Goal: Task Accomplishment & Management: Manage account settings

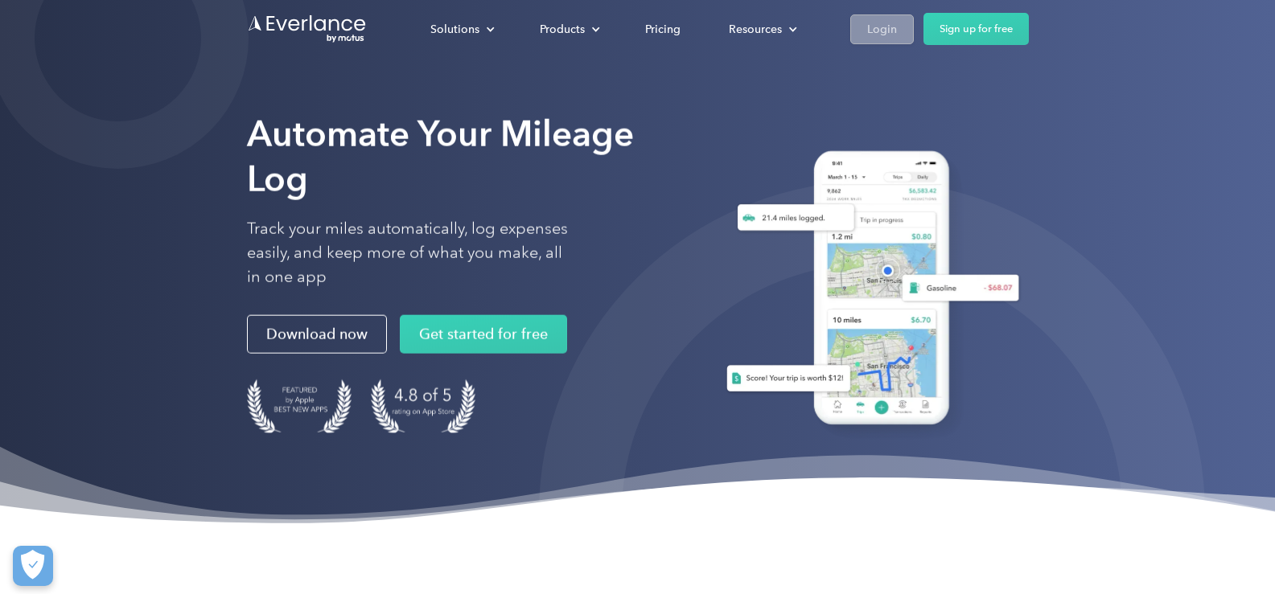
click at [873, 33] on div "Login" at bounding box center [882, 29] width 30 height 20
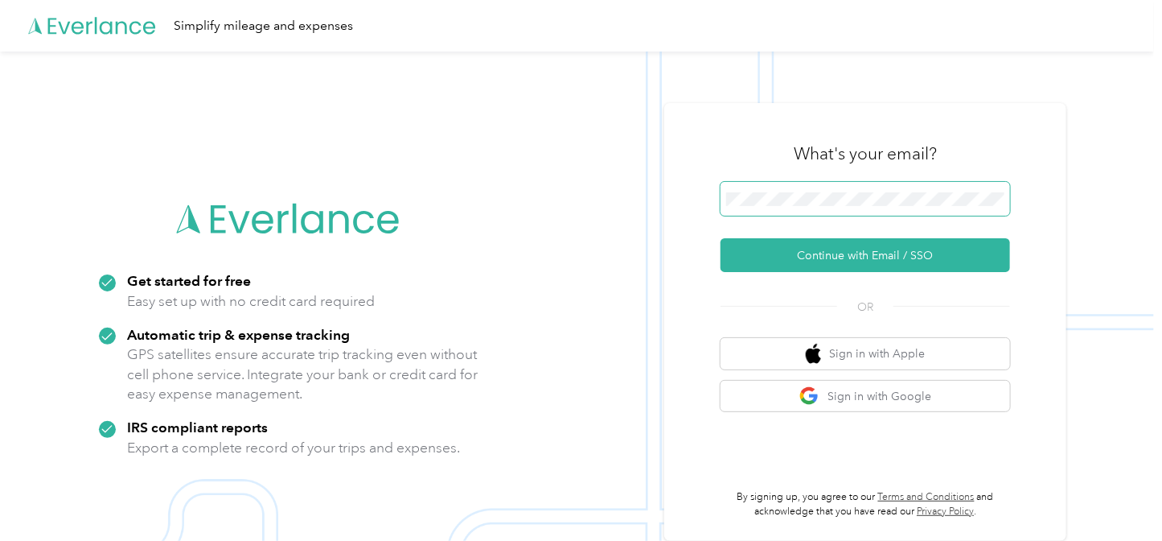
click at [721, 238] on button "Continue with Email / SSO" at bounding box center [866, 255] width 290 height 34
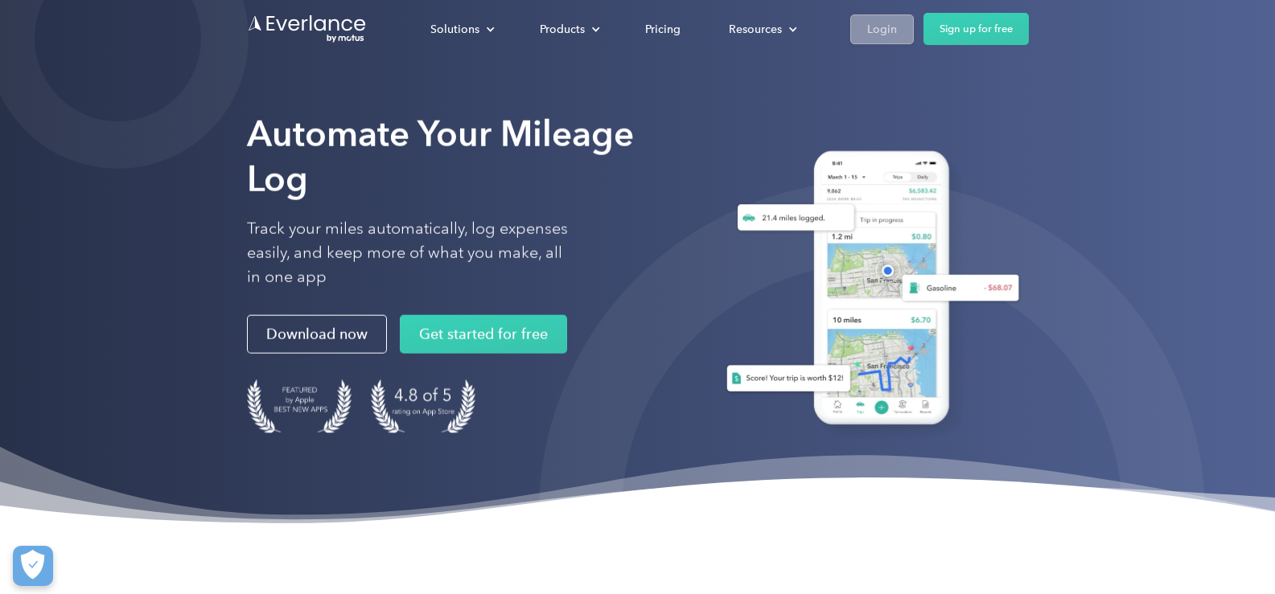
click at [875, 24] on div "Login" at bounding box center [882, 29] width 30 height 20
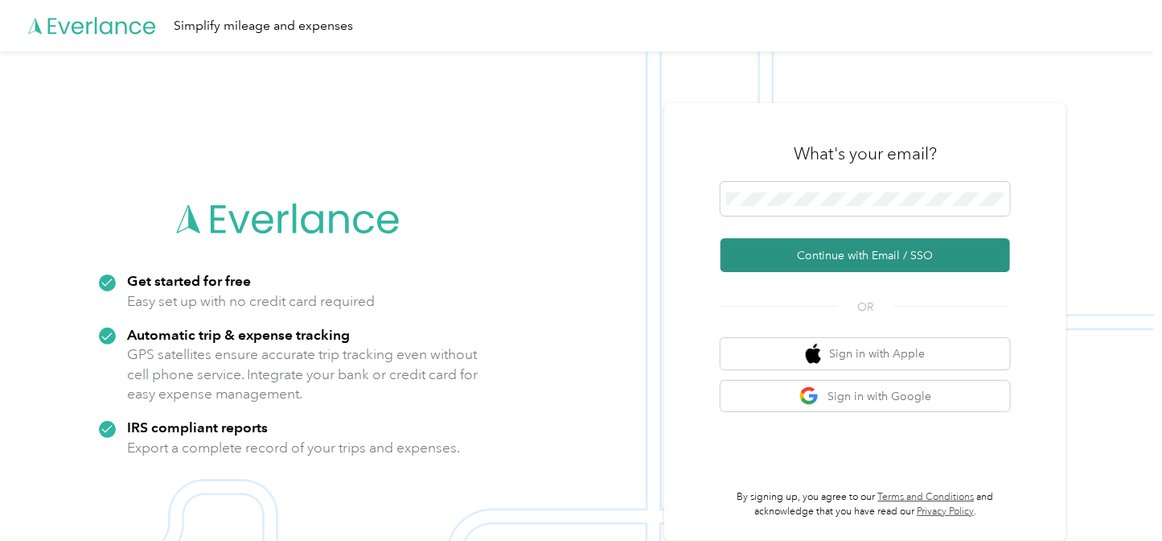
click at [865, 258] on button "Continue with Email / SSO" at bounding box center [866, 255] width 290 height 34
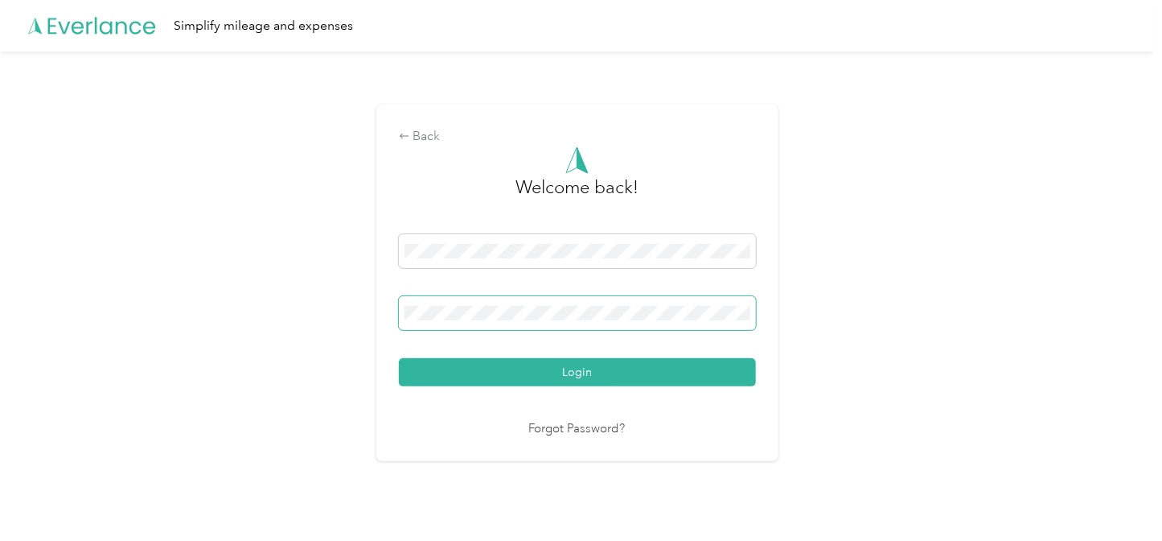
click at [399, 358] on button "Login" at bounding box center [577, 372] width 357 height 28
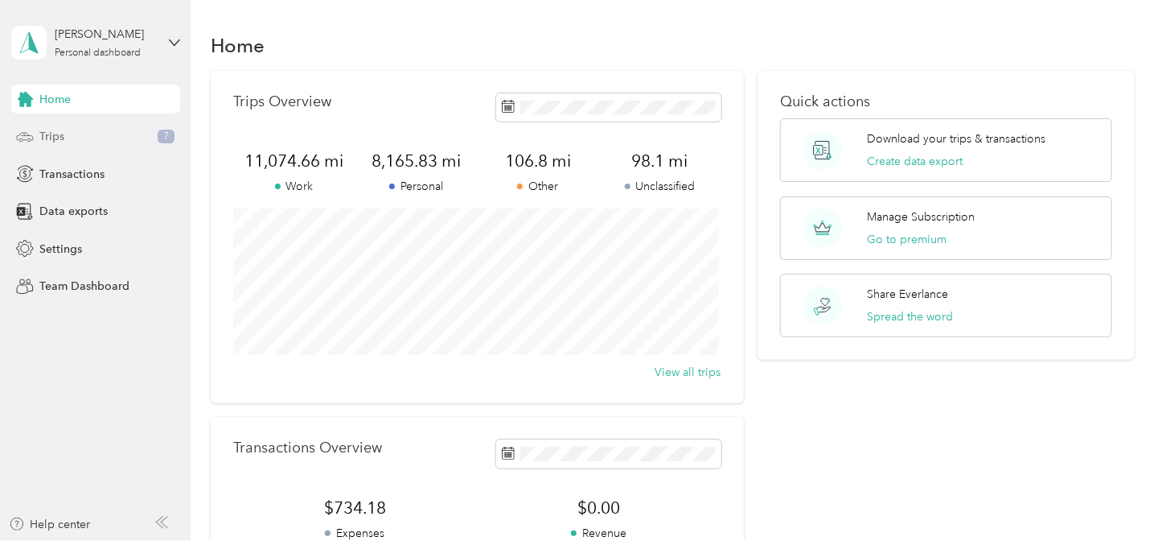
click at [100, 137] on div "Trips 7" at bounding box center [95, 136] width 169 height 29
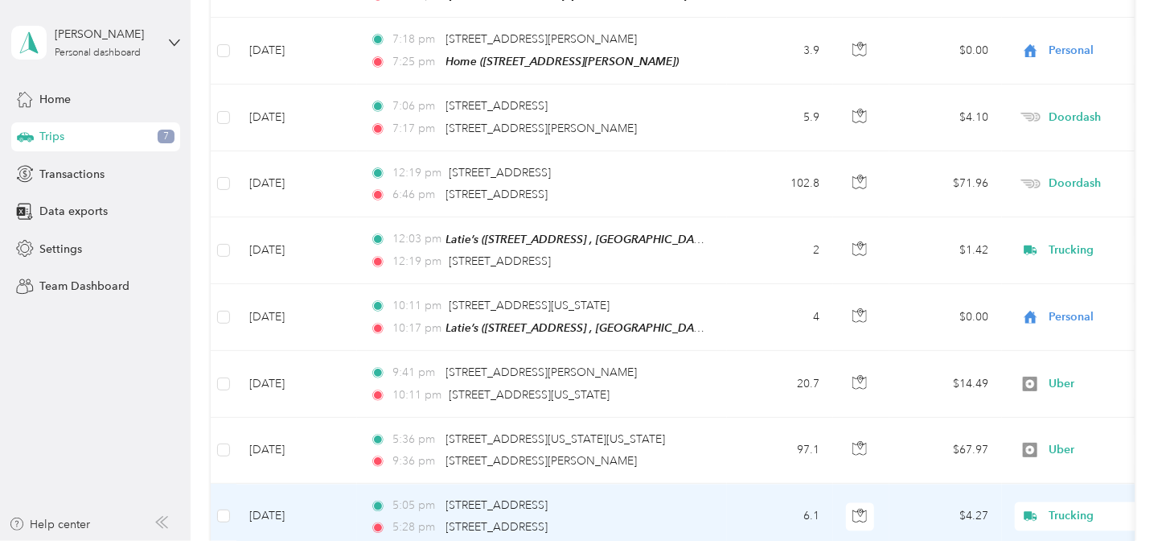
scroll to position [1294, 0]
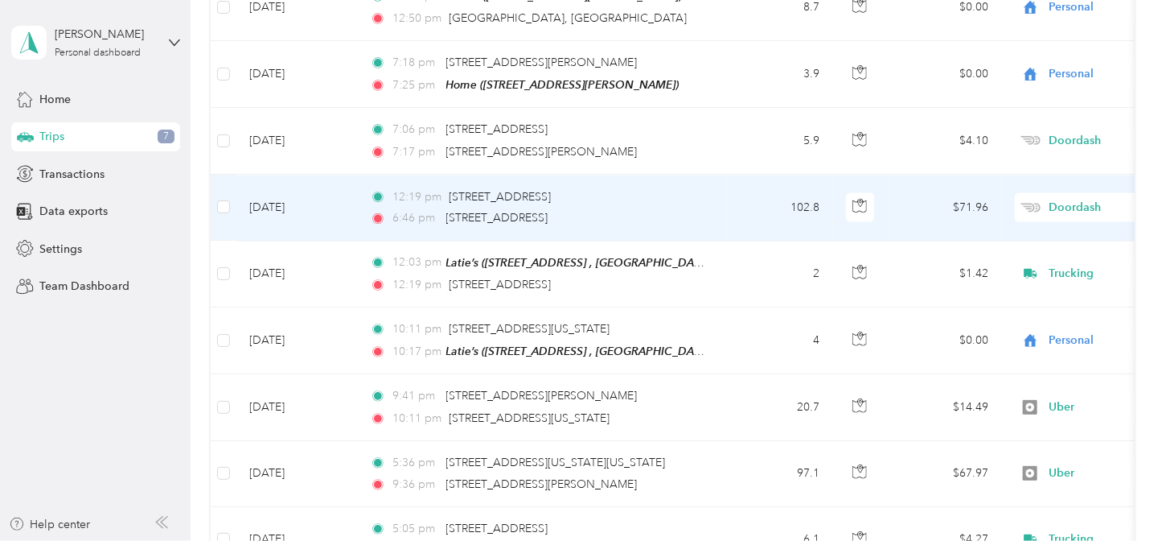
click at [242, 179] on td "[DATE]" at bounding box center [297, 208] width 121 height 66
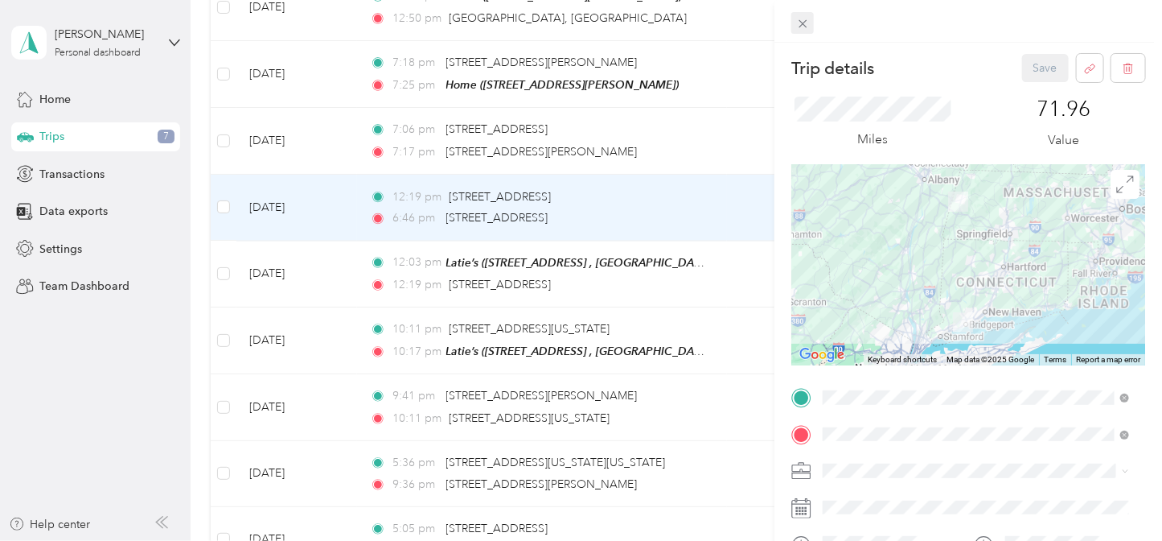
click at [804, 19] on icon at bounding box center [803, 24] width 14 height 14
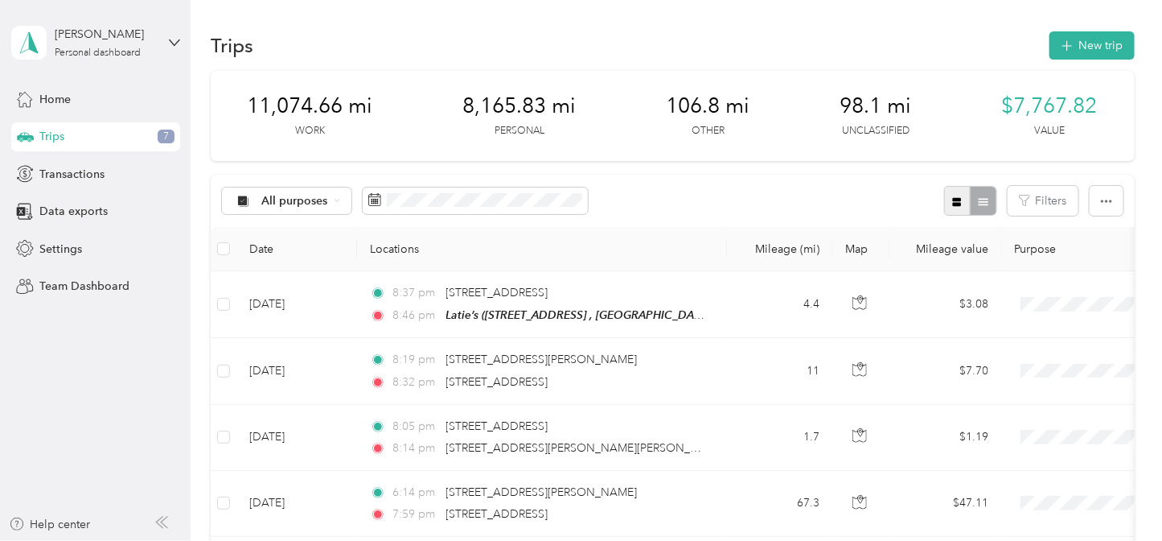
click at [953, 204] on icon "button" at bounding box center [957, 201] width 9 height 9
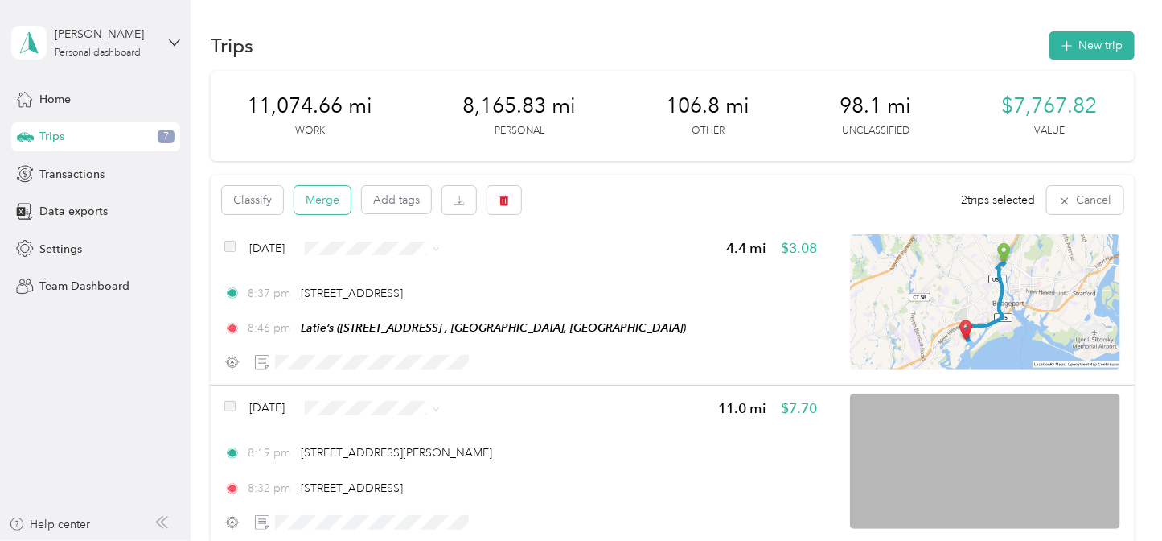
click at [311, 208] on button "Merge" at bounding box center [322, 200] width 56 height 28
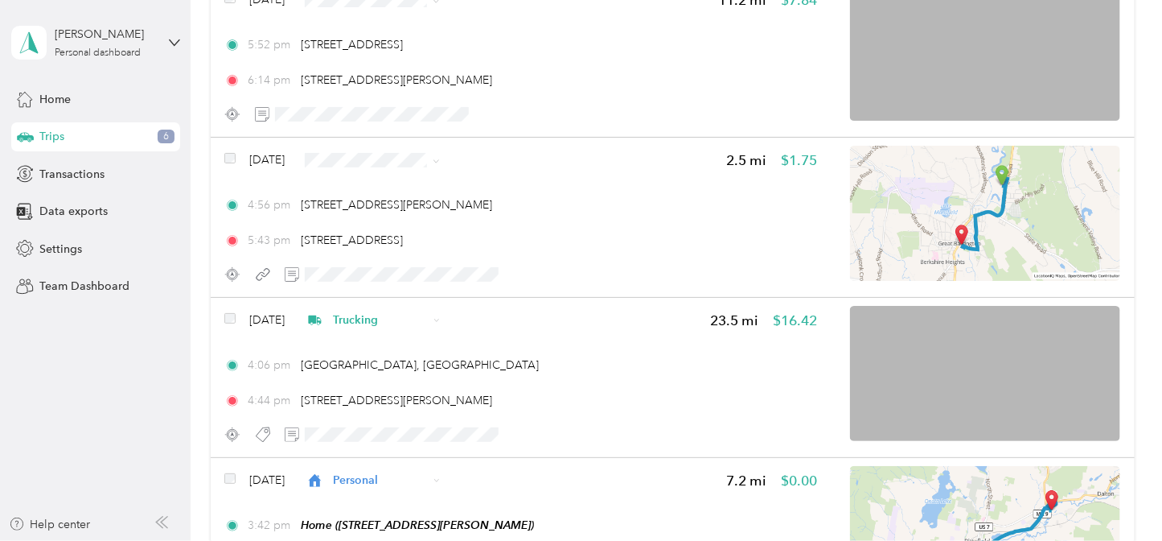
scroll to position [891, 0]
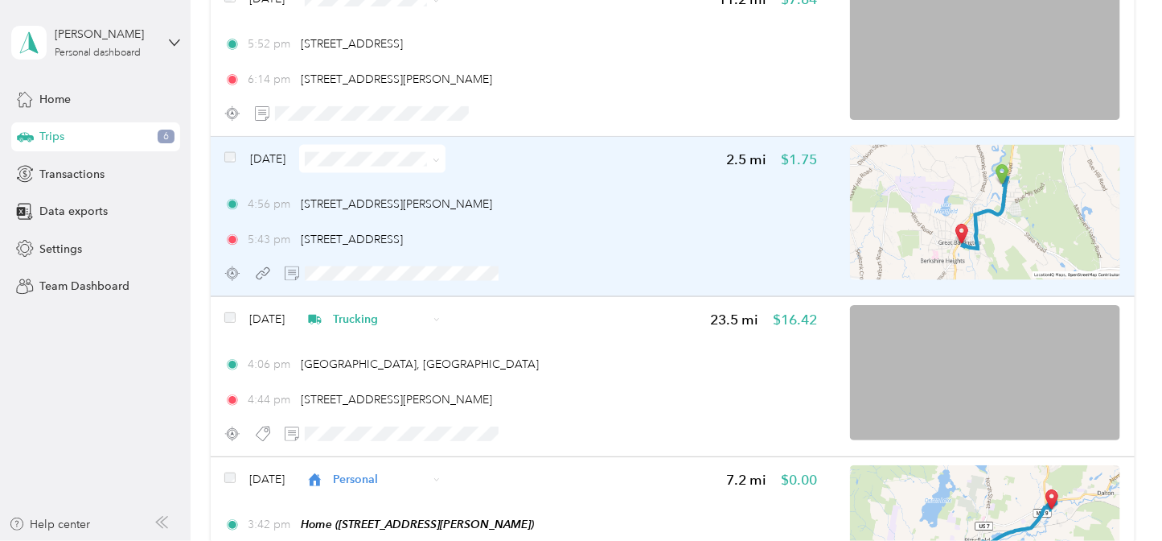
click at [440, 163] on icon at bounding box center [436, 160] width 7 height 7
click at [401, 249] on li "Doordash" at bounding box center [405, 244] width 146 height 28
click at [552, 277] on icon "button" at bounding box center [553, 273] width 9 height 6
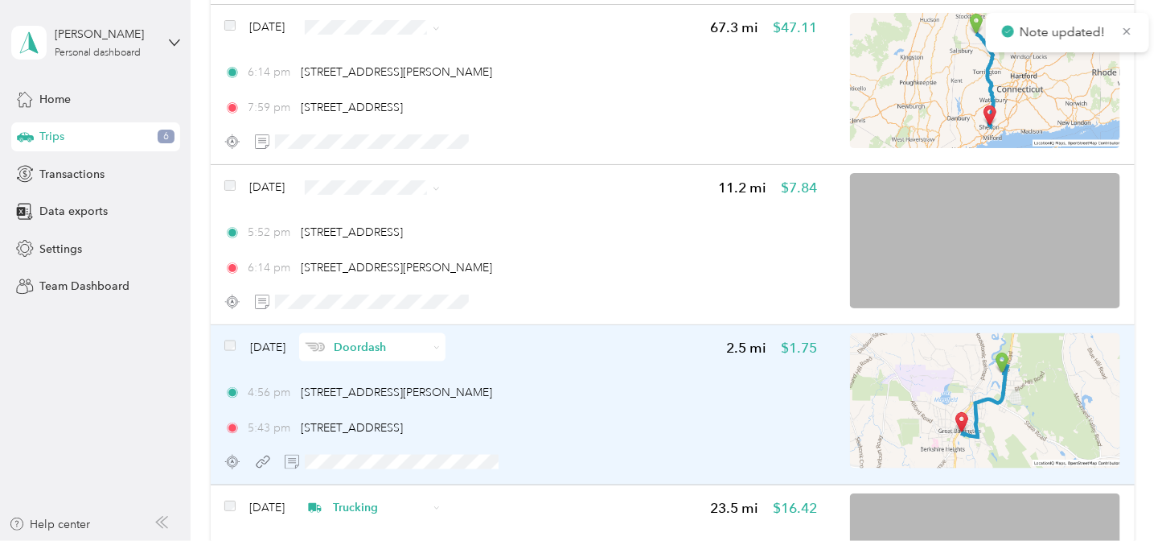
scroll to position [701, 0]
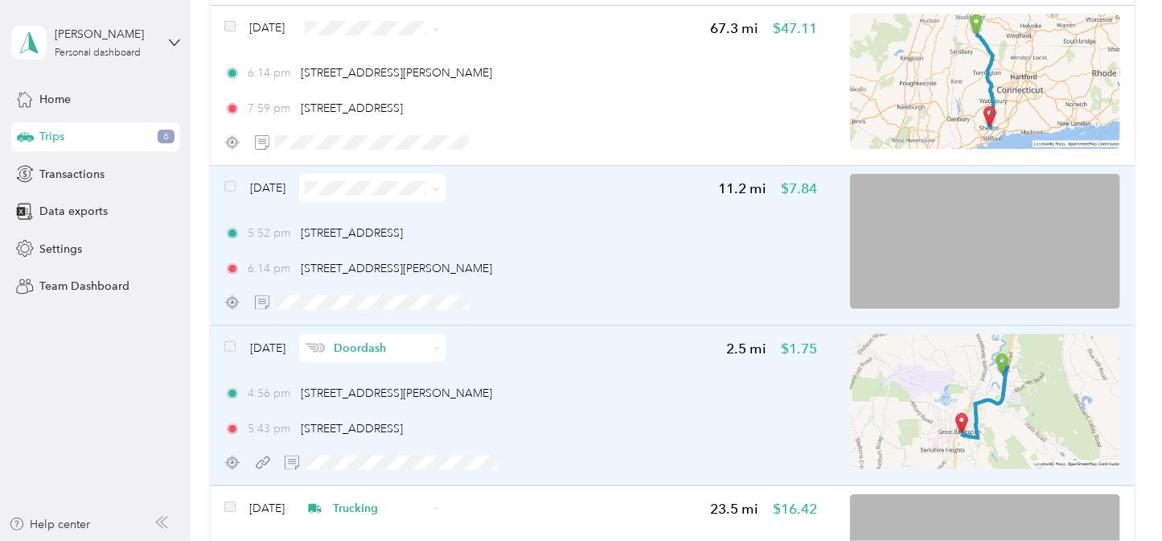
click at [884, 295] on img at bounding box center [985, 241] width 270 height 135
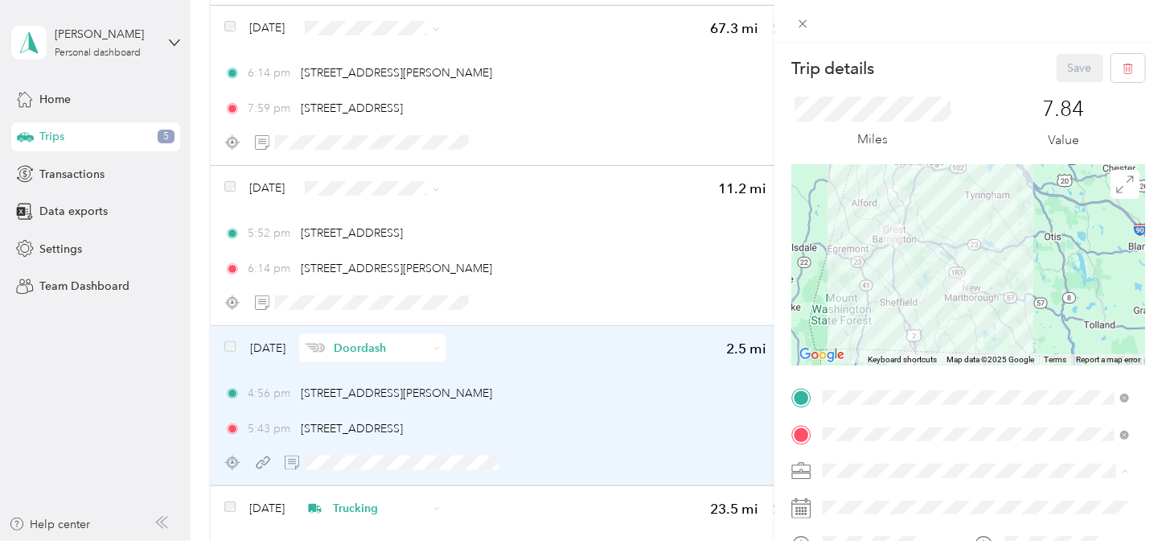
click at [876, 303] on li "Doordash" at bounding box center [976, 301] width 317 height 28
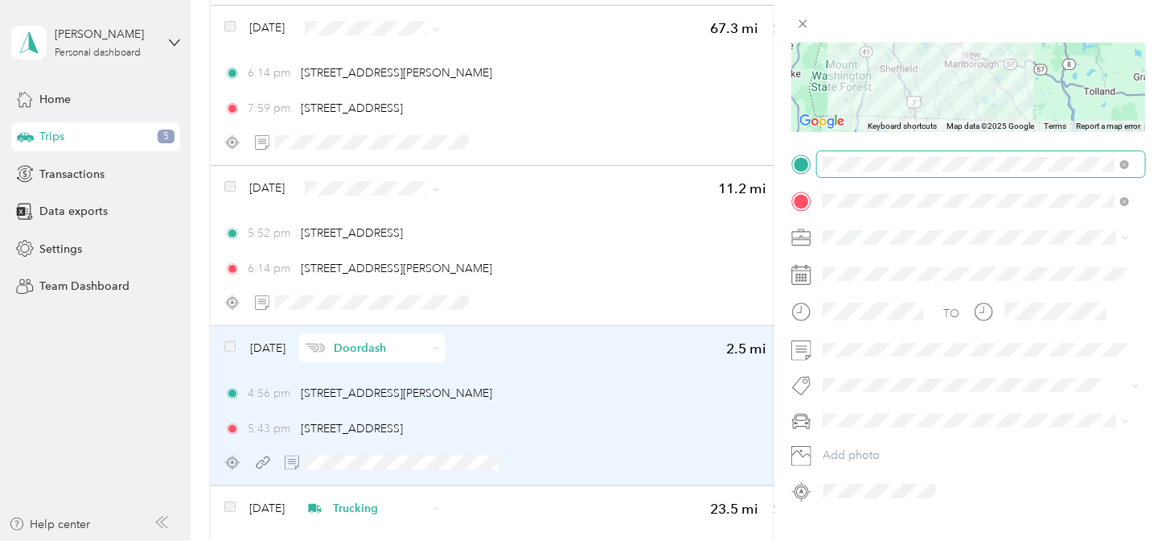
scroll to position [265, 0]
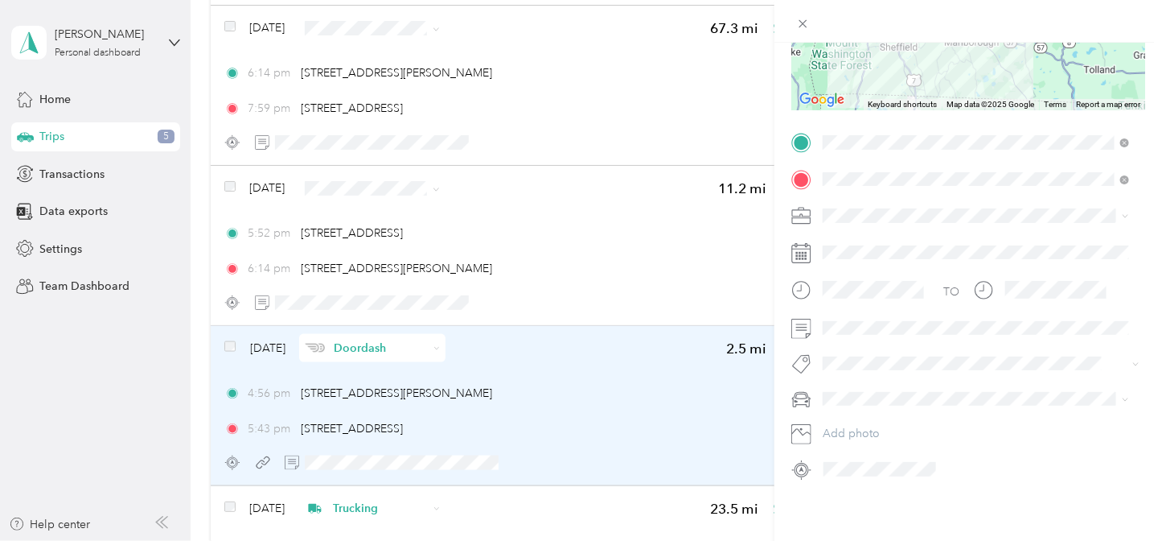
click at [982, 396] on button "Add tag $12.25" at bounding box center [977, 401] width 100 height 28
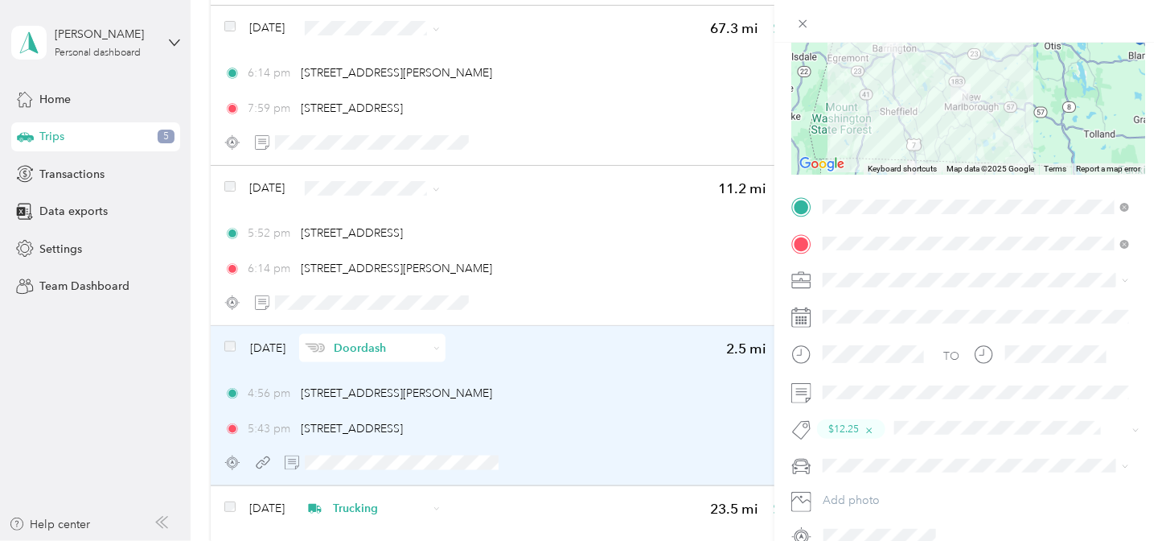
scroll to position [0, 0]
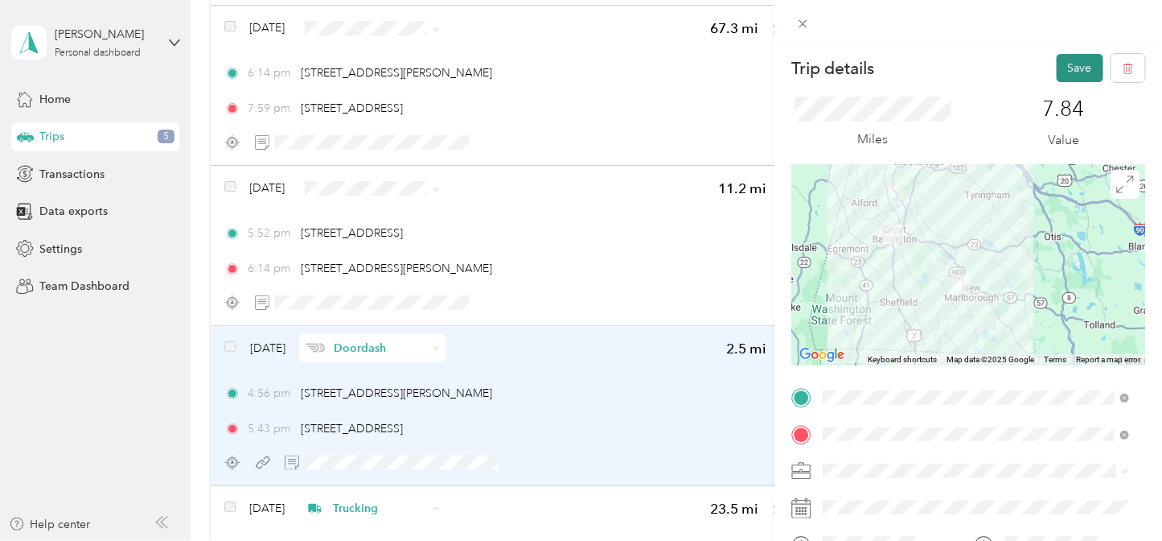
click at [1070, 66] on button "Save" at bounding box center [1080, 68] width 47 height 28
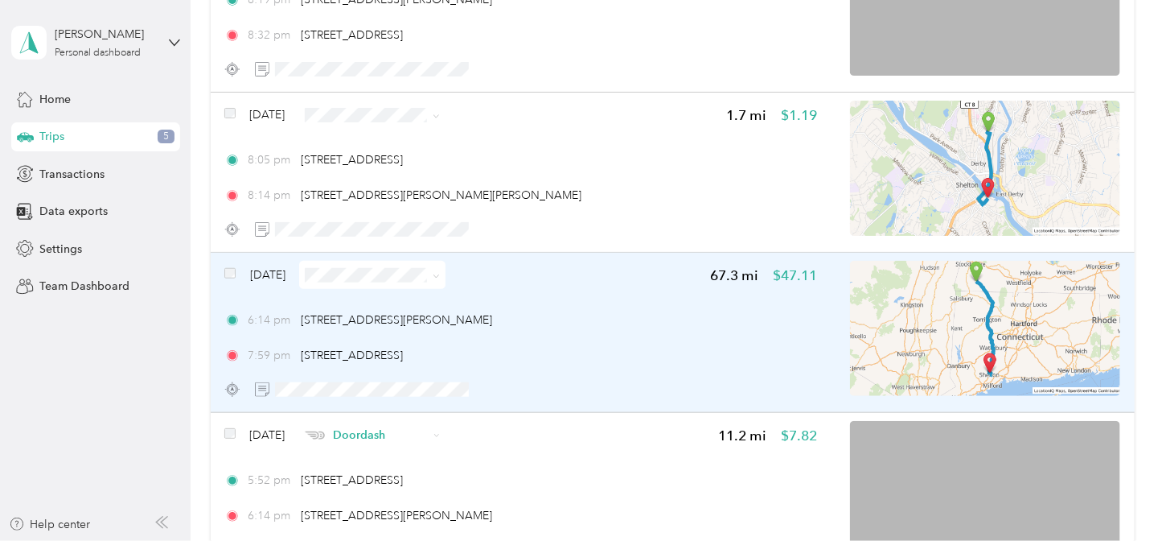
scroll to position [453, 0]
click at [439, 276] on icon at bounding box center [436, 275] width 5 height 3
click at [412, 354] on span "Doordash" at bounding box center [419, 355] width 95 height 17
click at [524, 392] on icon "button" at bounding box center [523, 389] width 11 height 11
click at [524, 392] on div at bounding box center [520, 389] width 593 height 28
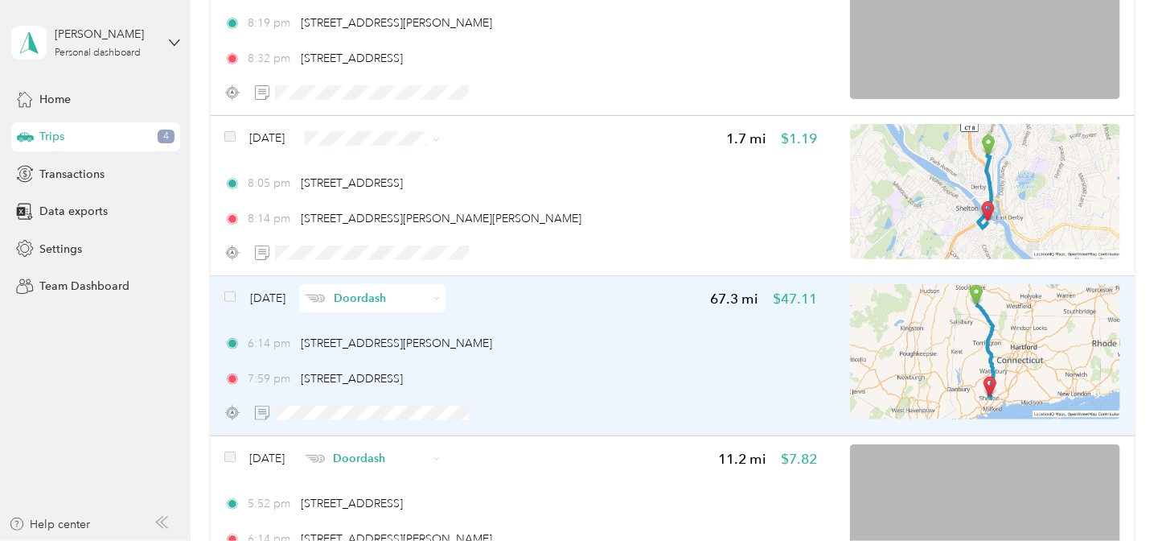
scroll to position [428, 0]
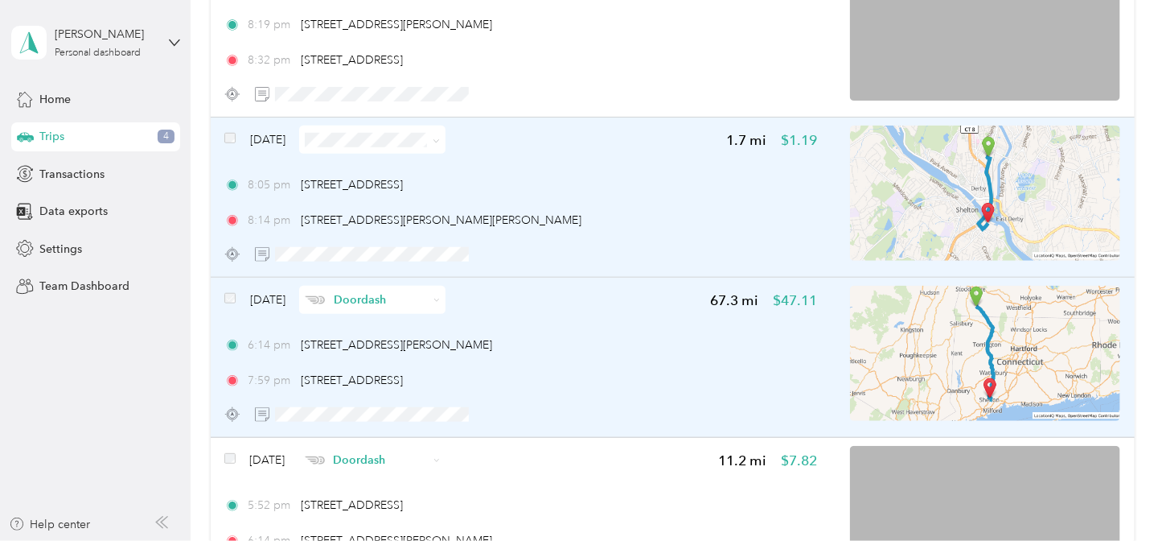
click at [885, 203] on img at bounding box center [985, 192] width 270 height 135
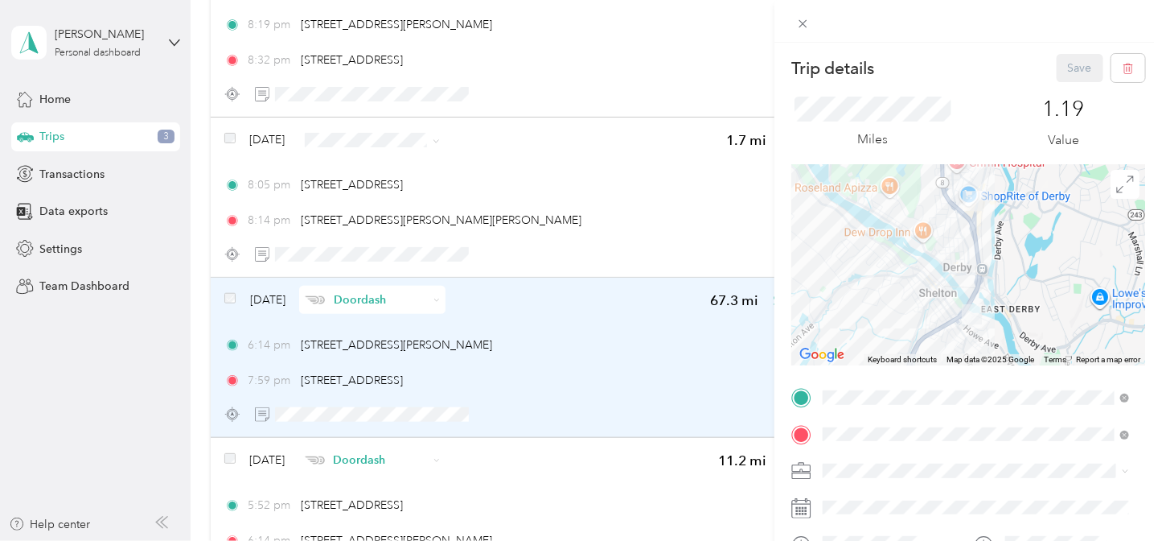
click at [857, 302] on li "Doordash" at bounding box center [976, 300] width 317 height 28
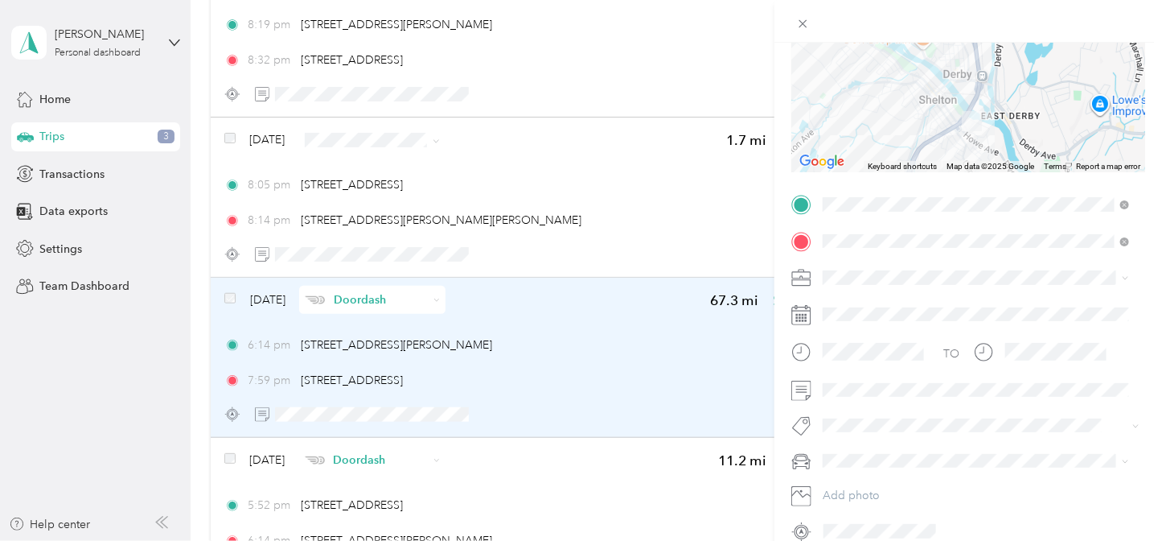
scroll to position [195, 0]
click at [860, 451] on button "$12.25" at bounding box center [855, 450] width 53 height 20
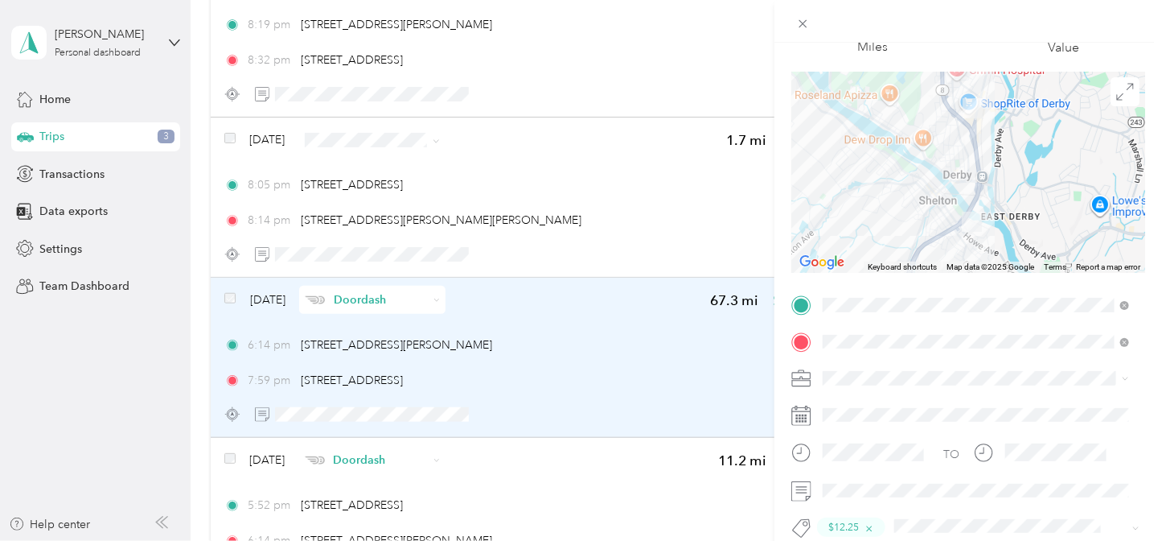
scroll to position [0, 0]
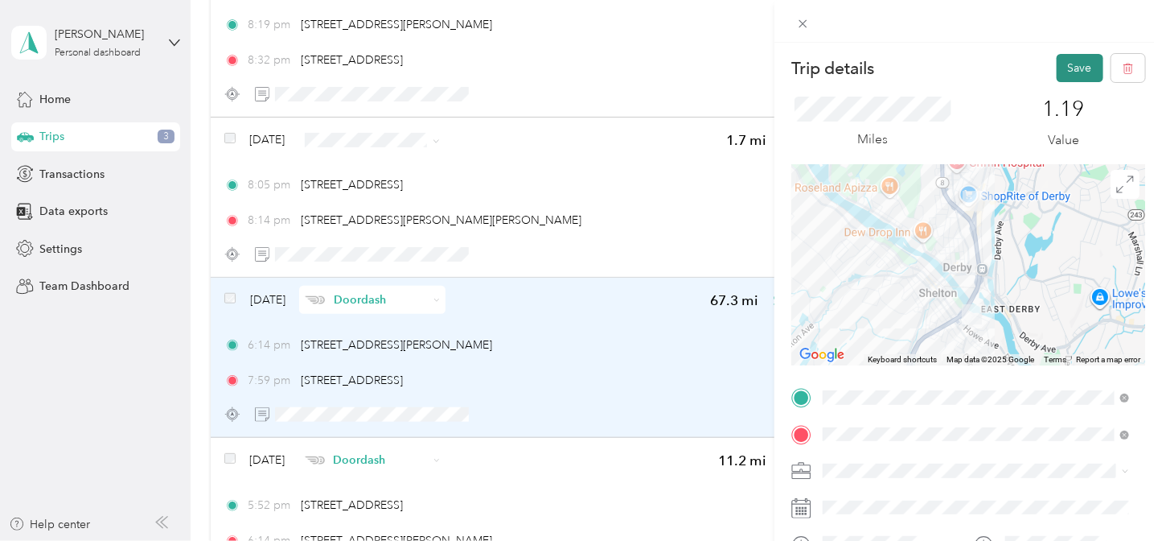
click at [1062, 69] on button "Save" at bounding box center [1080, 68] width 47 height 28
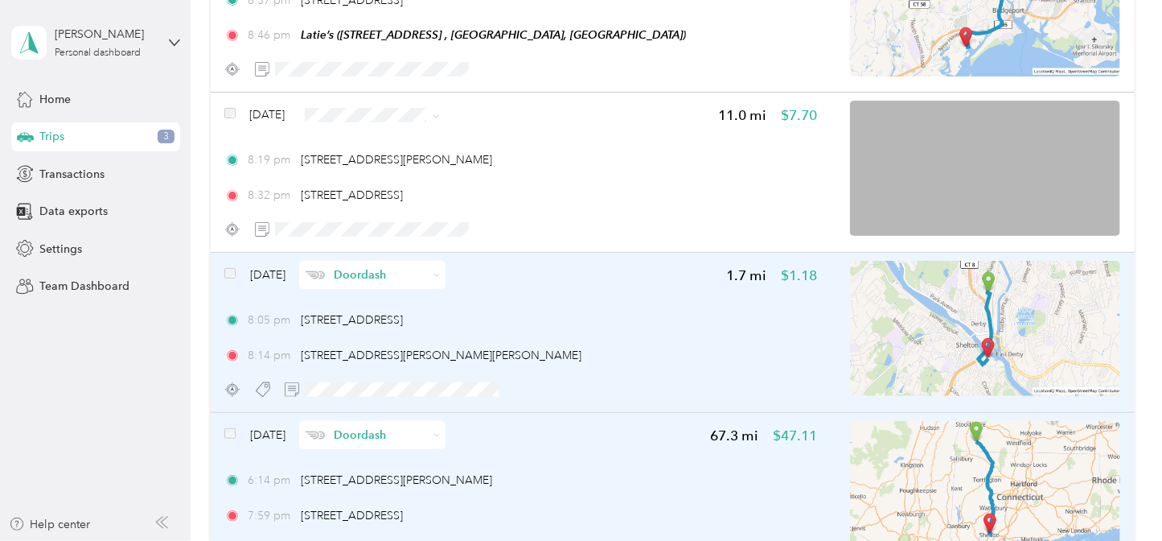
scroll to position [290, 0]
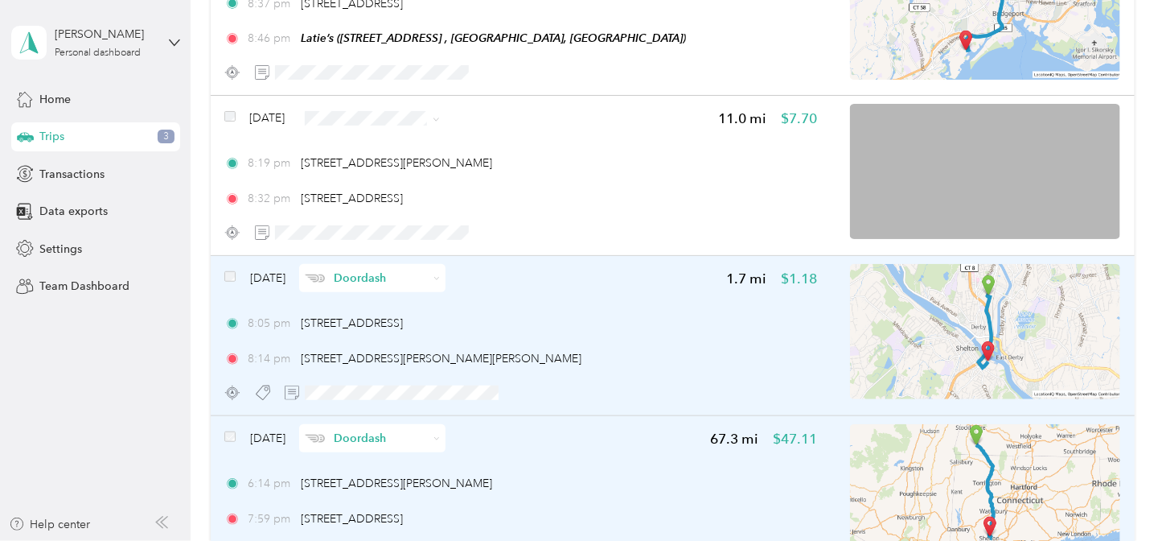
click at [788, 242] on div at bounding box center [520, 232] width 593 height 28
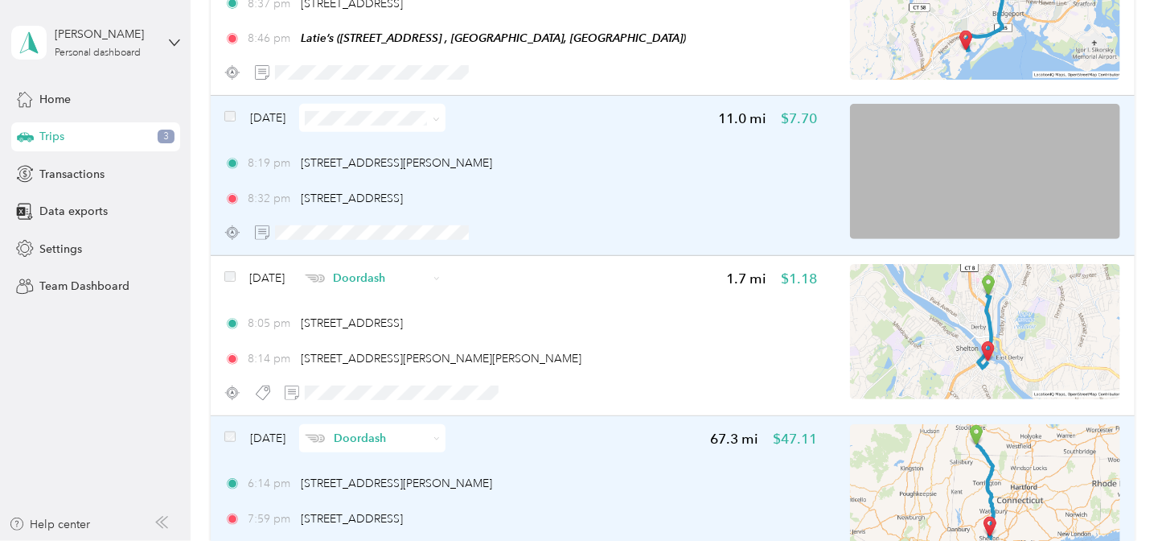
click at [439, 121] on icon at bounding box center [436, 118] width 5 height 3
click at [407, 210] on ol "Work Personal Doordash Lyft Uber Grubhub Trucking Other Charity Medical Moving …" at bounding box center [405, 246] width 146 height 225
click at [351, 241] on span at bounding box center [361, 232] width 225 height 28
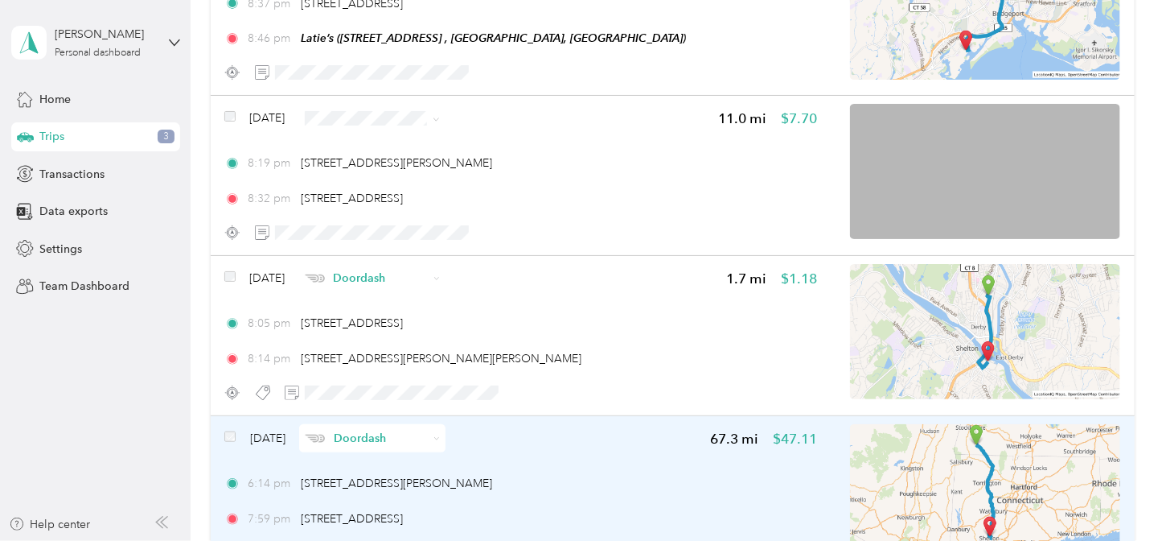
click at [439, 121] on icon at bounding box center [436, 118] width 5 height 3
click at [399, 204] on li "Doordash" at bounding box center [405, 205] width 146 height 28
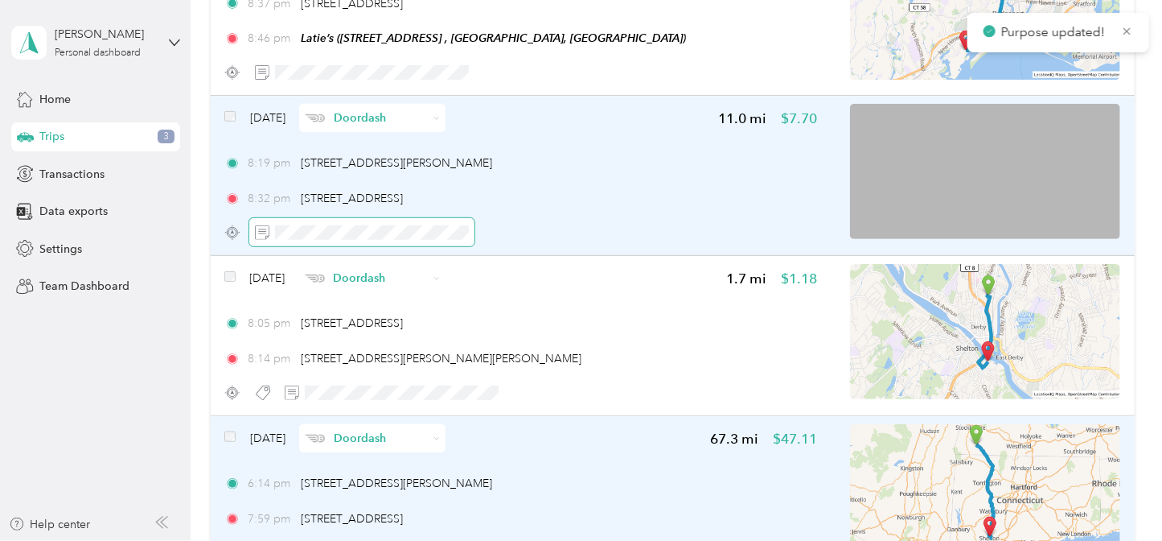
click at [385, 222] on span at bounding box center [361, 232] width 225 height 28
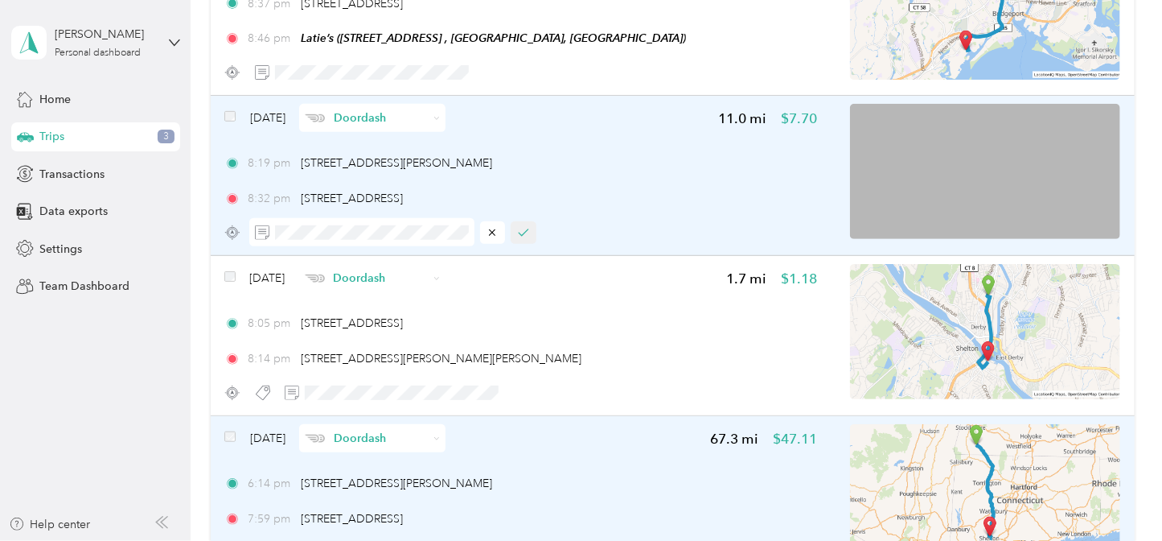
scroll to position [0, 0]
click at [519, 232] on icon "button" at bounding box center [523, 232] width 9 height 6
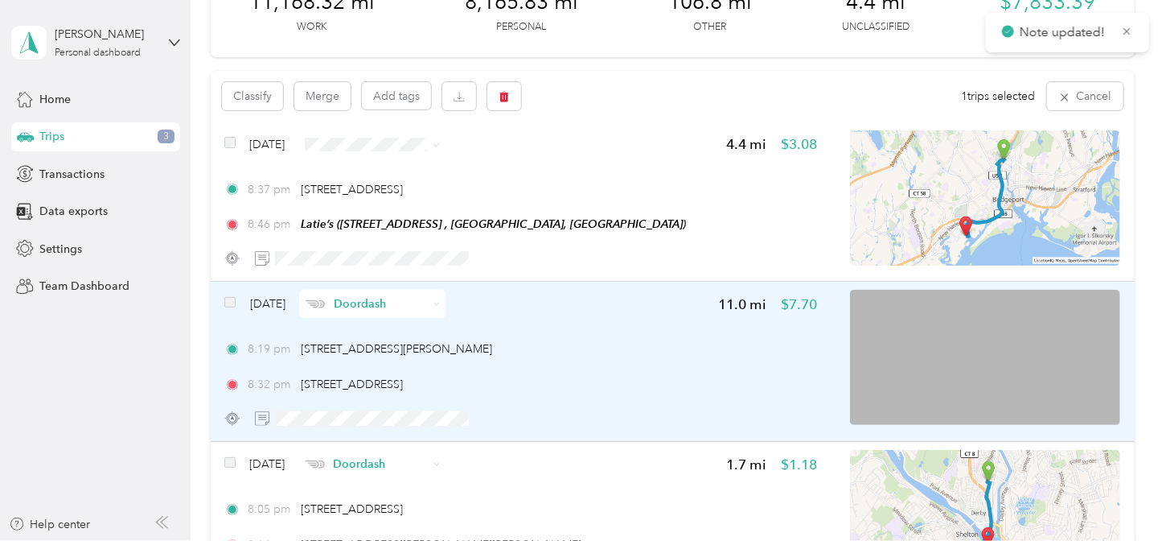
scroll to position [101, 0]
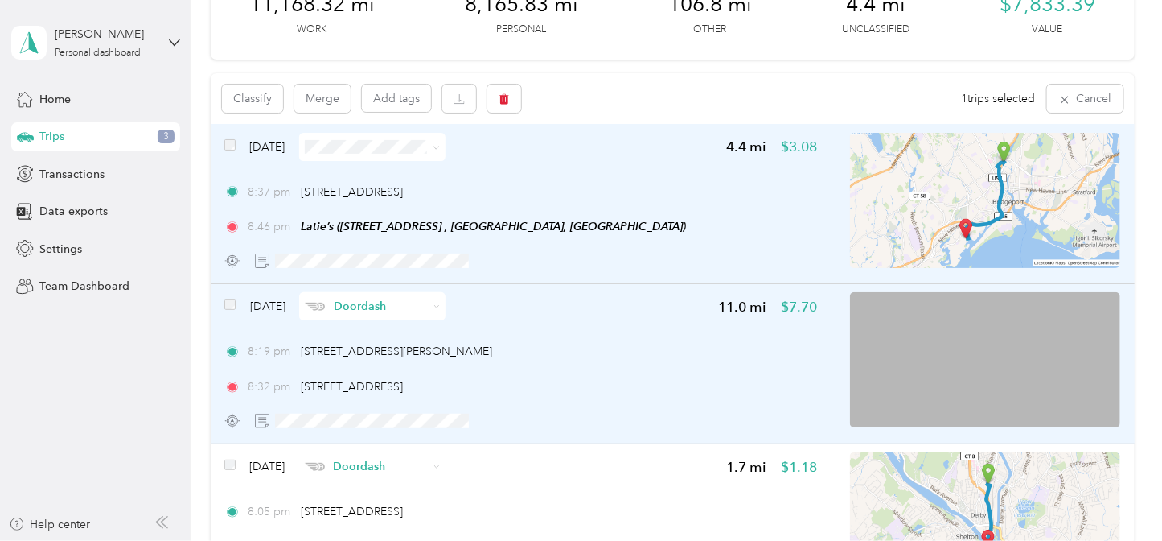
click at [440, 147] on icon at bounding box center [436, 147] width 7 height 7
click at [413, 193] on li "Personal" at bounding box center [405, 196] width 146 height 28
click at [521, 265] on button "button" at bounding box center [524, 260] width 26 height 23
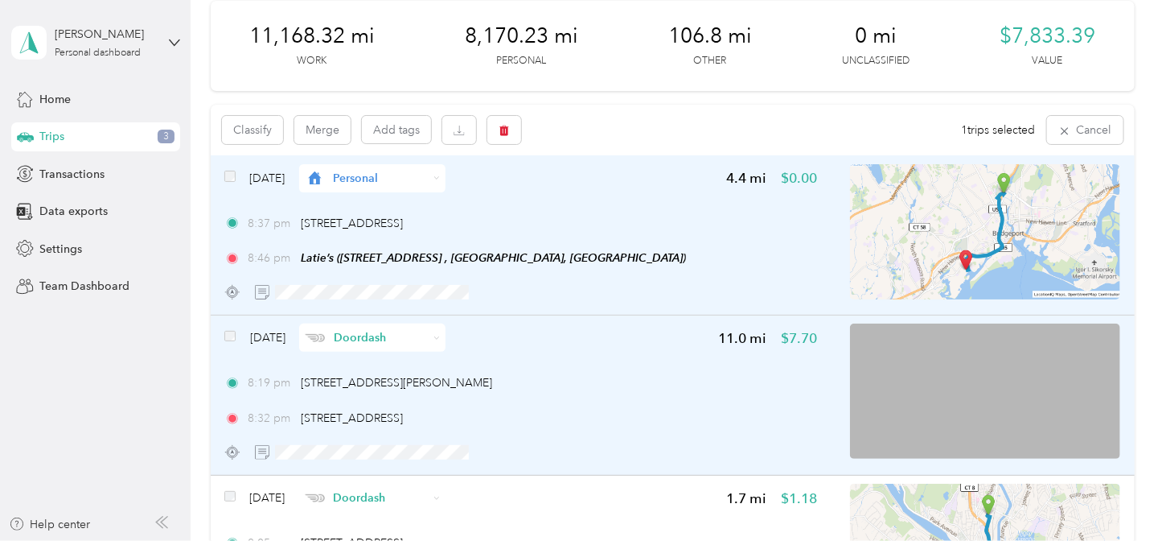
scroll to position [0, 0]
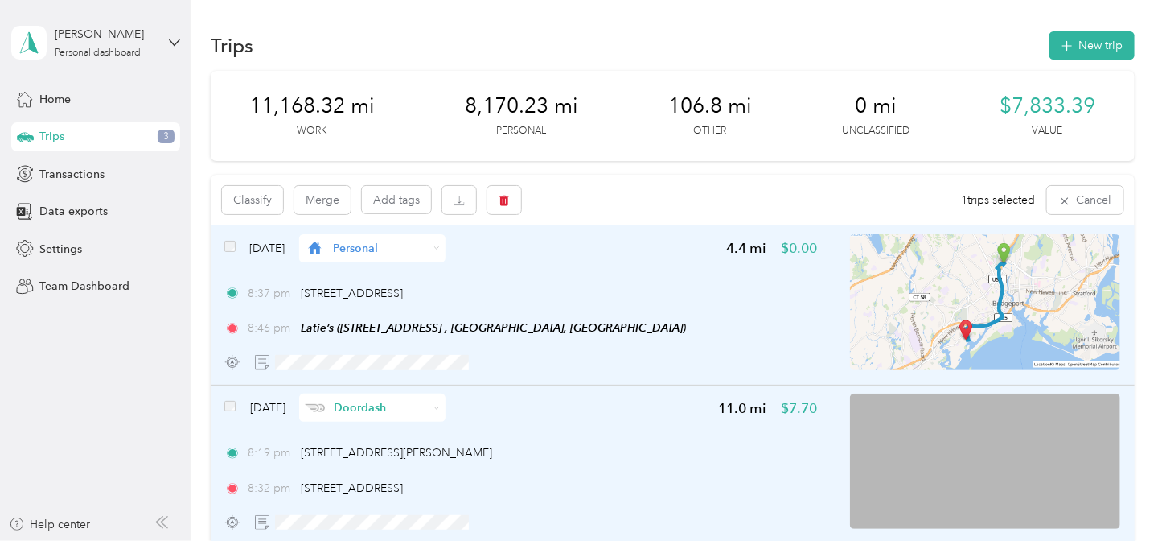
click at [80, 138] on div "Trips 3" at bounding box center [95, 136] width 169 height 29
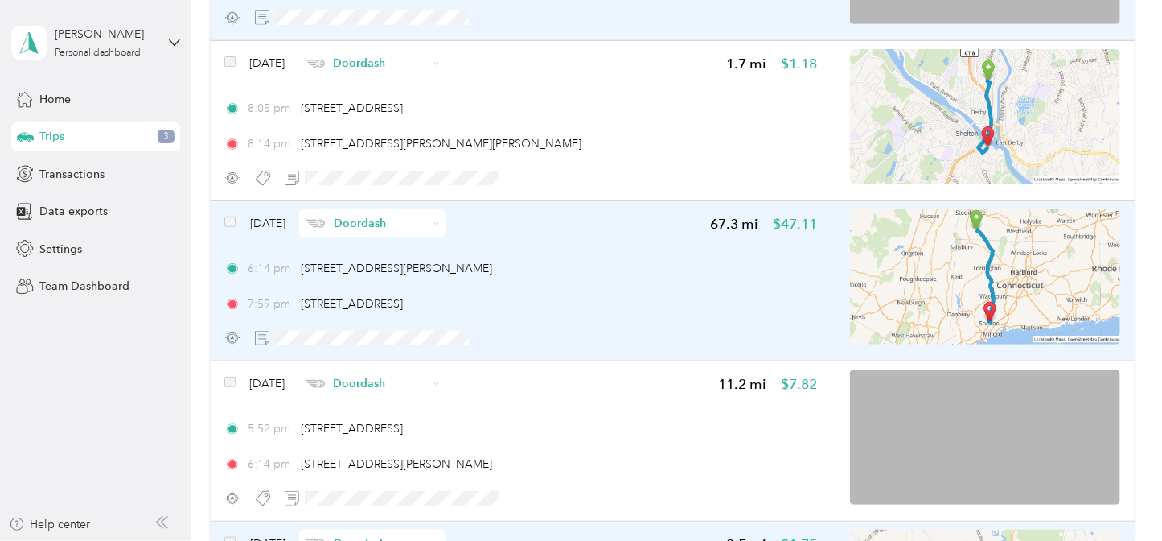
scroll to position [499, 0]
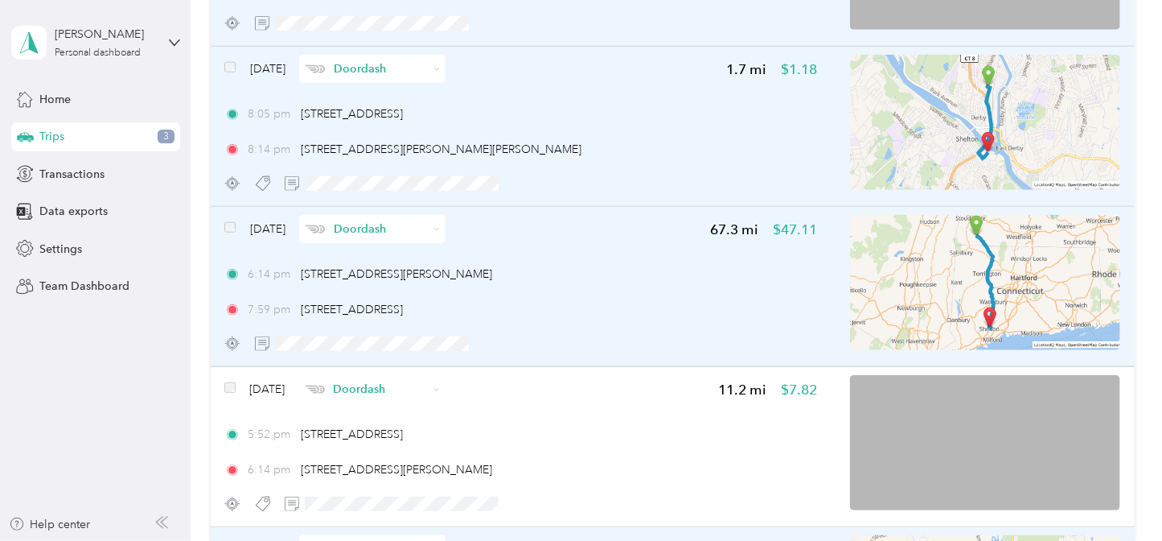
click at [877, 104] on img at bounding box center [985, 122] width 270 height 135
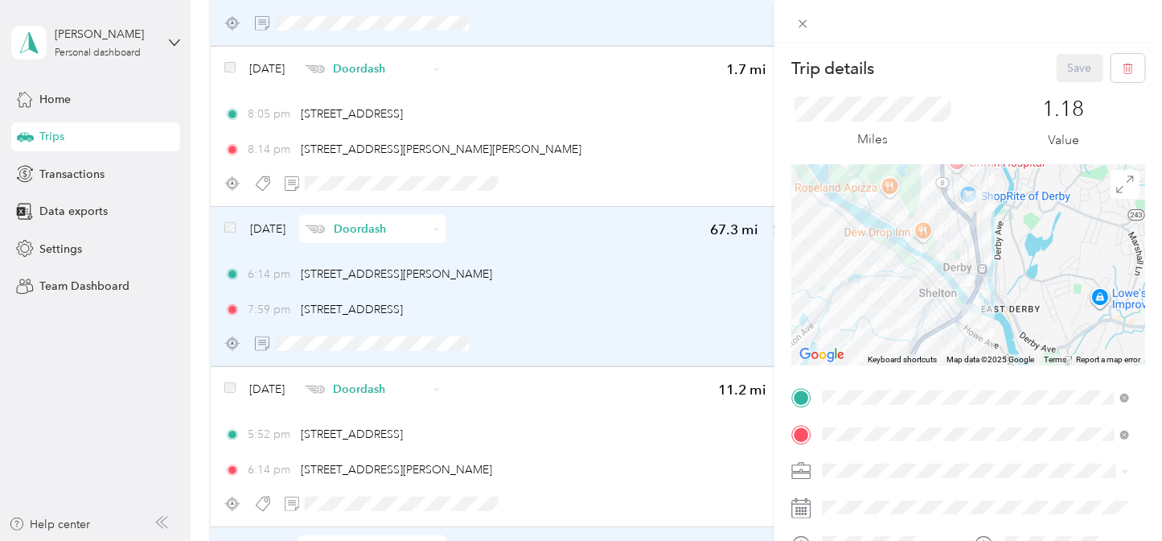
click at [339, 184] on div "Trip details Save This trip cannot be edited because it is either under review,…" at bounding box center [581, 270] width 1162 height 541
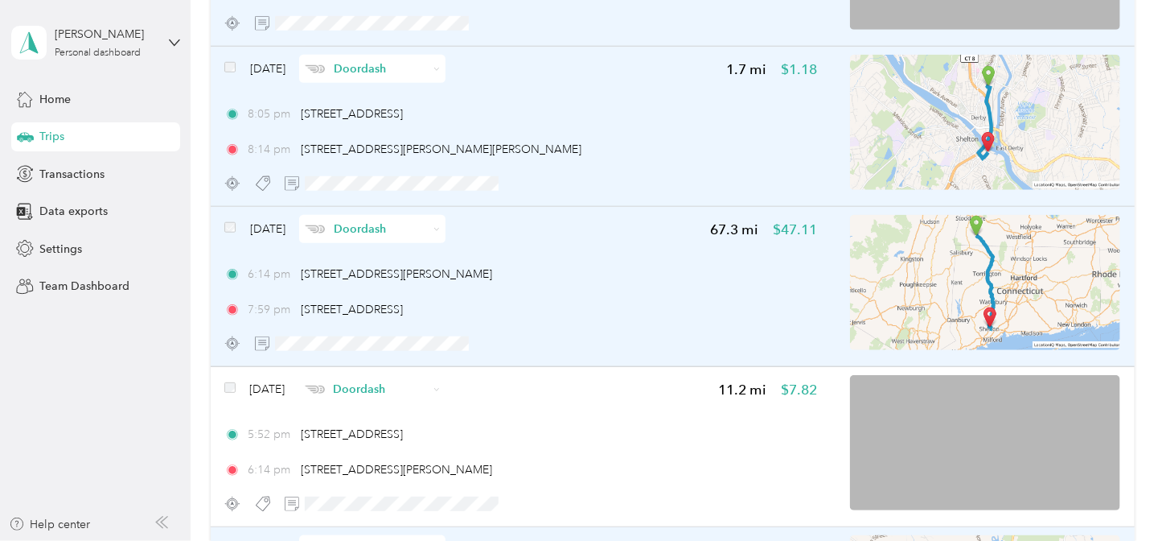
click at [932, 100] on img at bounding box center [985, 122] width 270 height 135
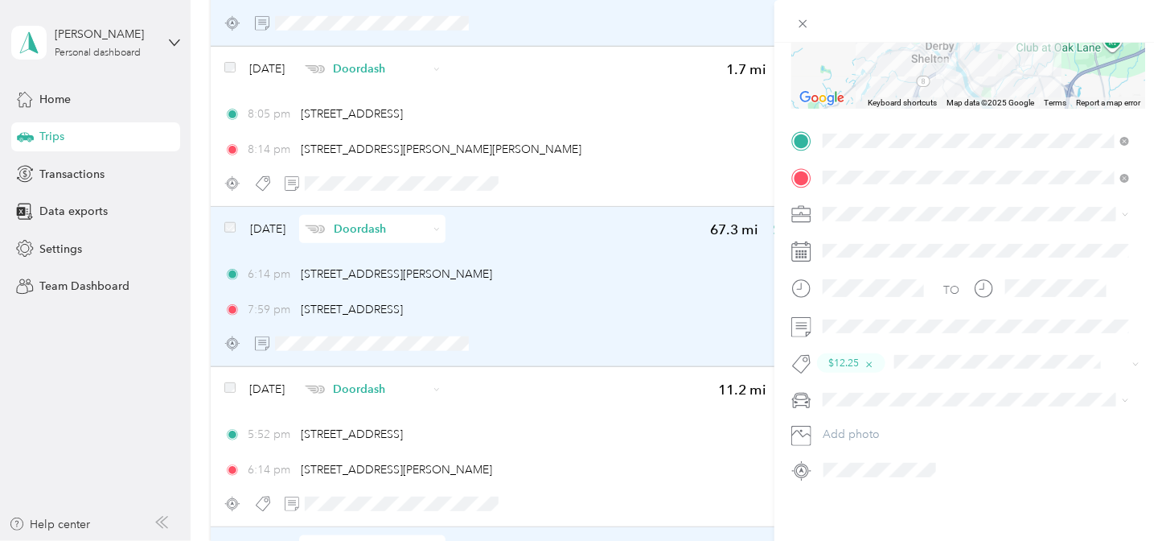
scroll to position [265, 0]
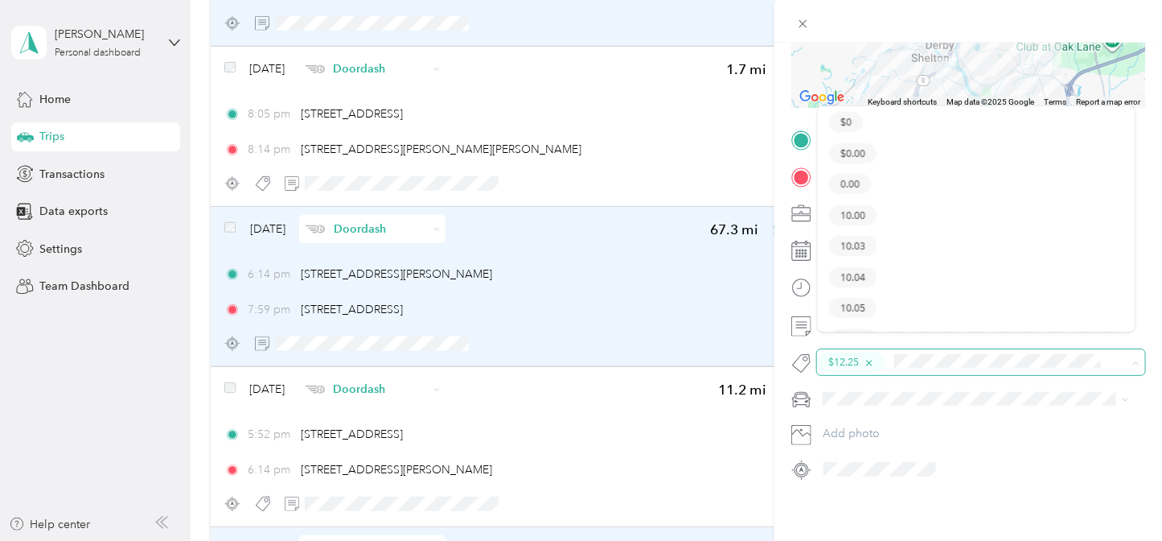
click at [870, 360] on icon "button" at bounding box center [869, 363] width 6 height 6
click at [974, 397] on button "Add tag 7.290" at bounding box center [976, 399] width 93 height 28
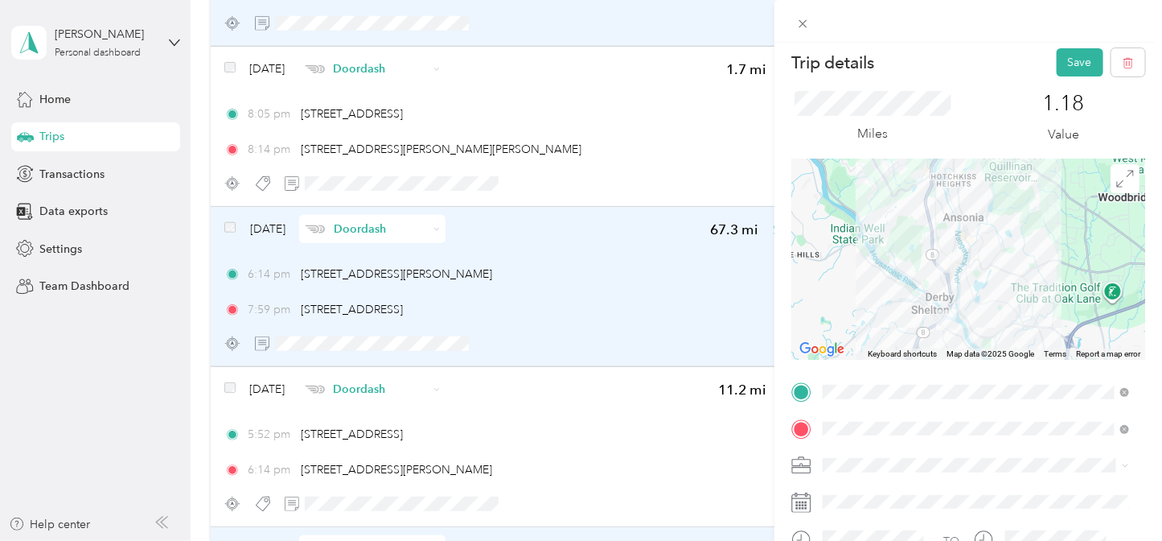
scroll to position [0, 0]
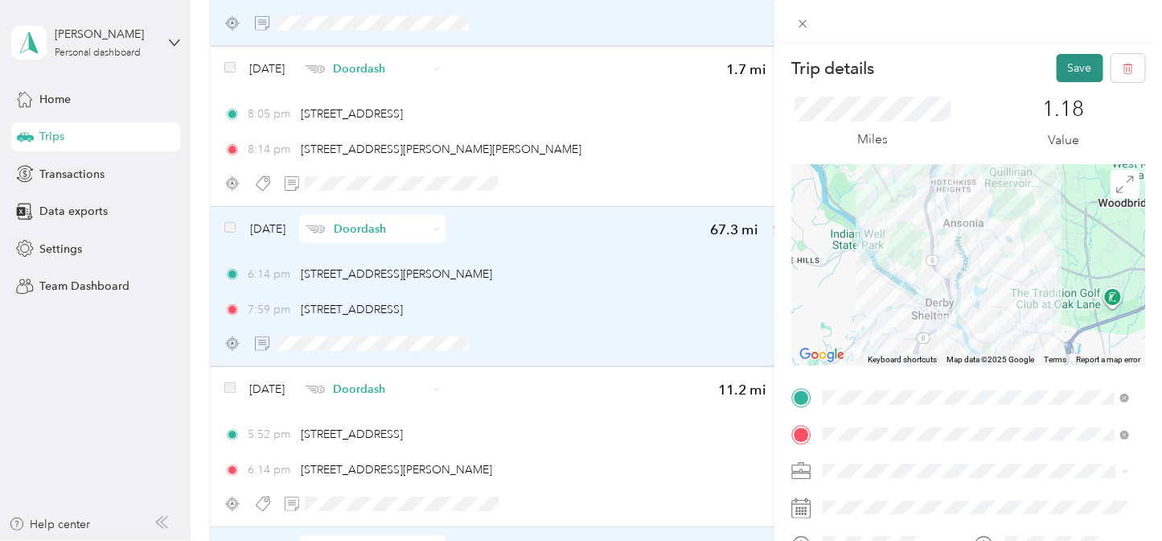
click at [1066, 66] on button "Save" at bounding box center [1080, 68] width 47 height 28
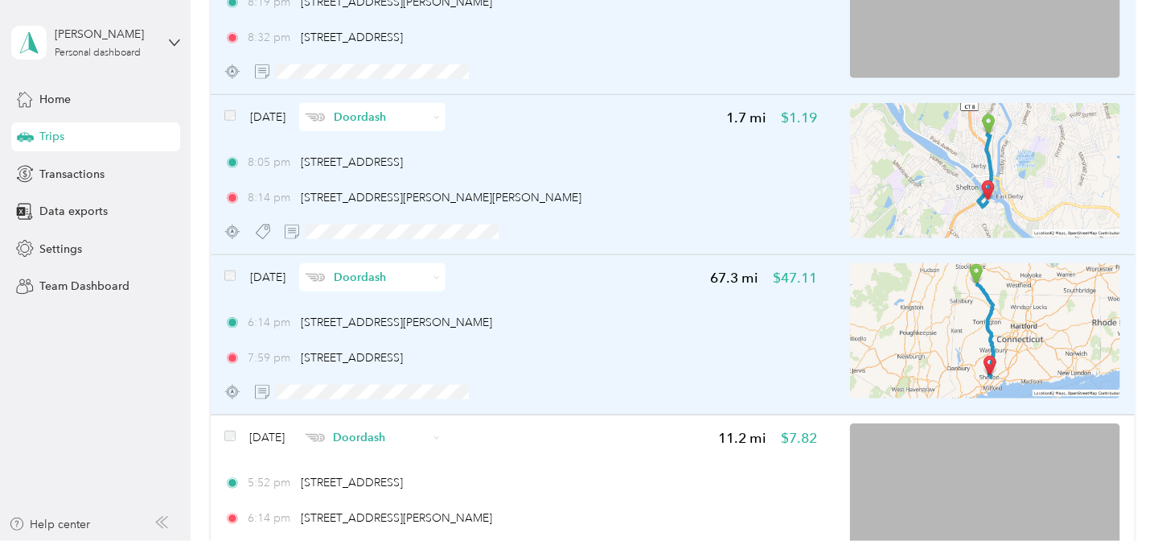
scroll to position [448, 0]
